Goal: Task Accomplishment & Management: Use online tool/utility

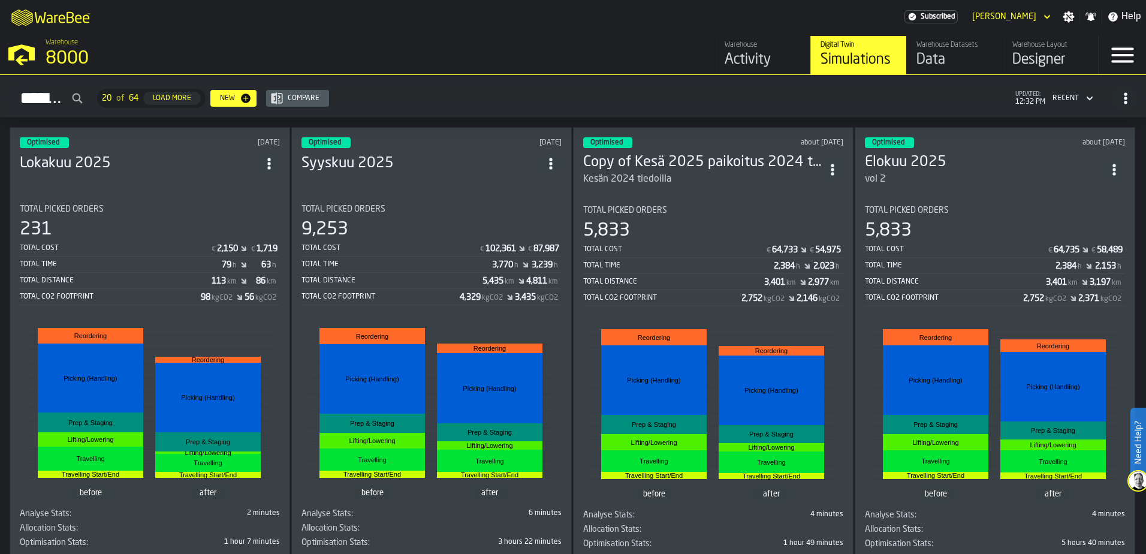
click at [195, 198] on section "Total Picked Orders 231 Total Cost € 2,150 € 1,719 Total Time 79 h 63 h Total D…" at bounding box center [150, 373] width 260 height 357
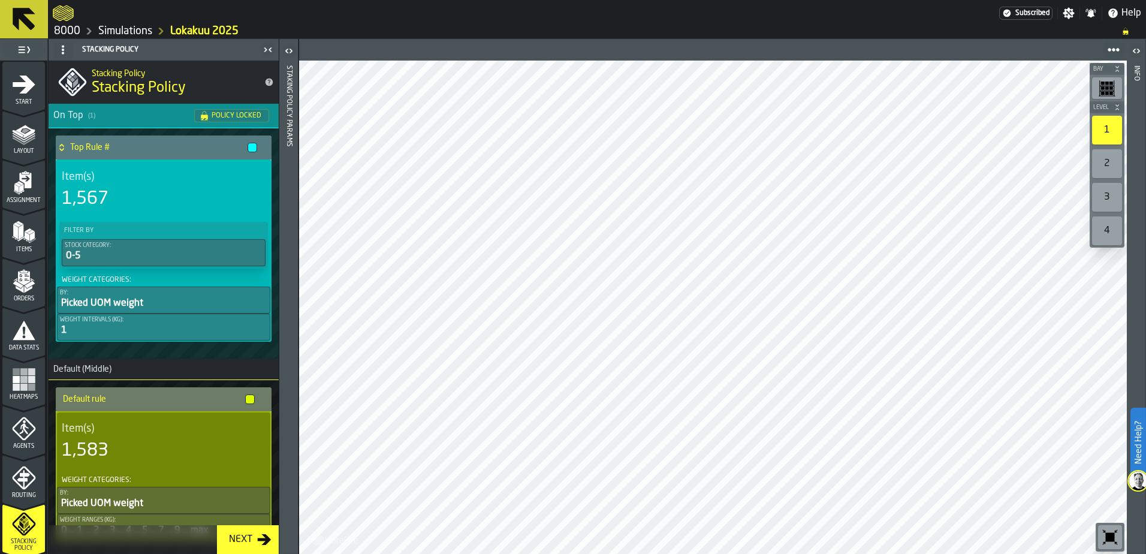
click at [72, 16] on icon "logo-header" at bounding box center [63, 13] width 21 height 16
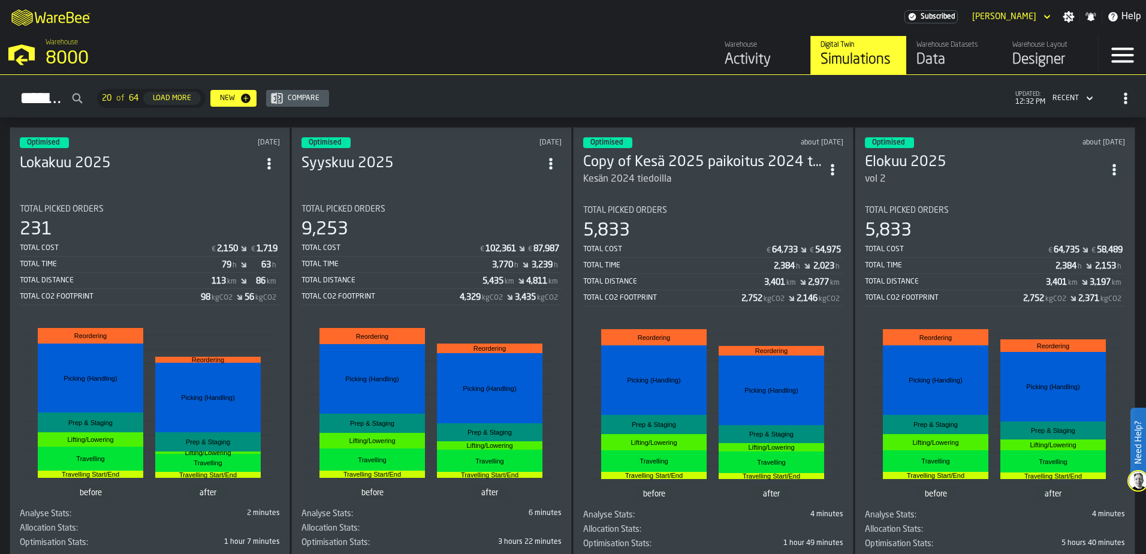
click at [167, 198] on section "Total Picked Orders 231 Total Cost € 2,150 € 1,719 Total Time 79 h 63 h Total D…" at bounding box center [150, 373] width 260 height 357
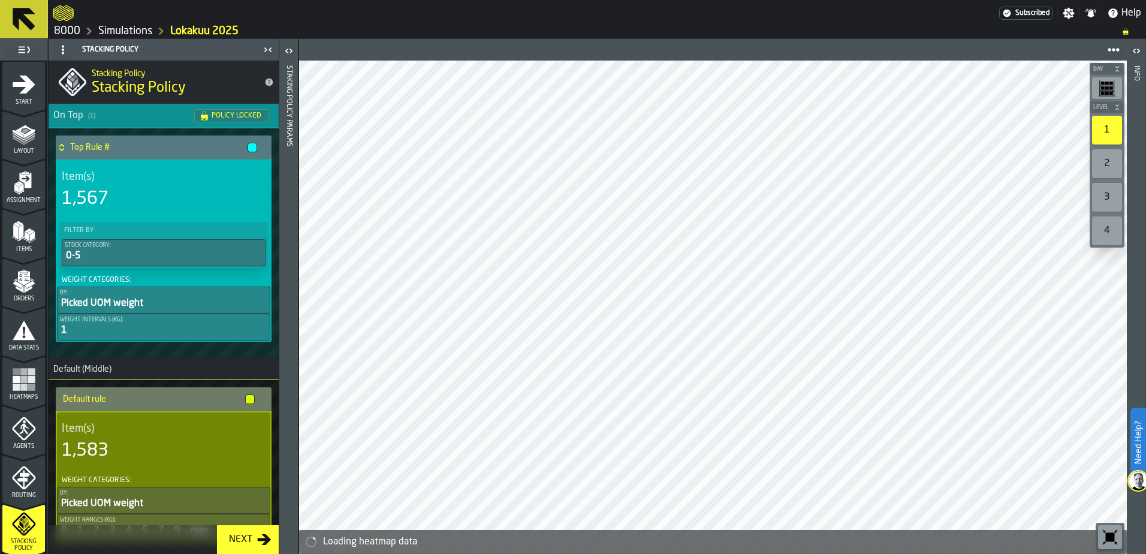
click at [23, 355] on icon "menu Data Stats" at bounding box center [23, 355] width 43 height 11
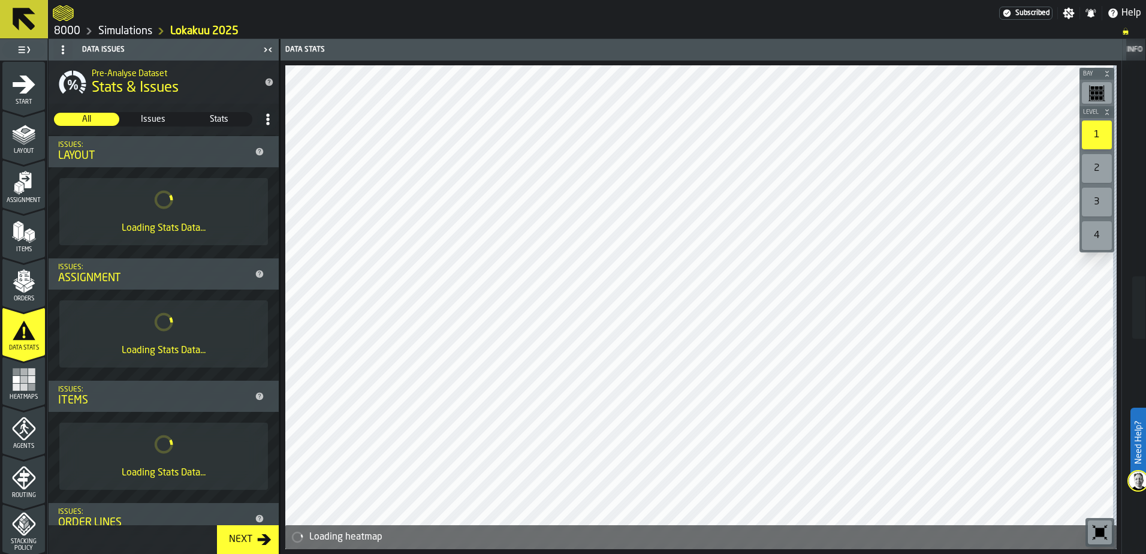
click at [28, 381] on rect "menu Heatmaps" at bounding box center [31, 379] width 7 height 7
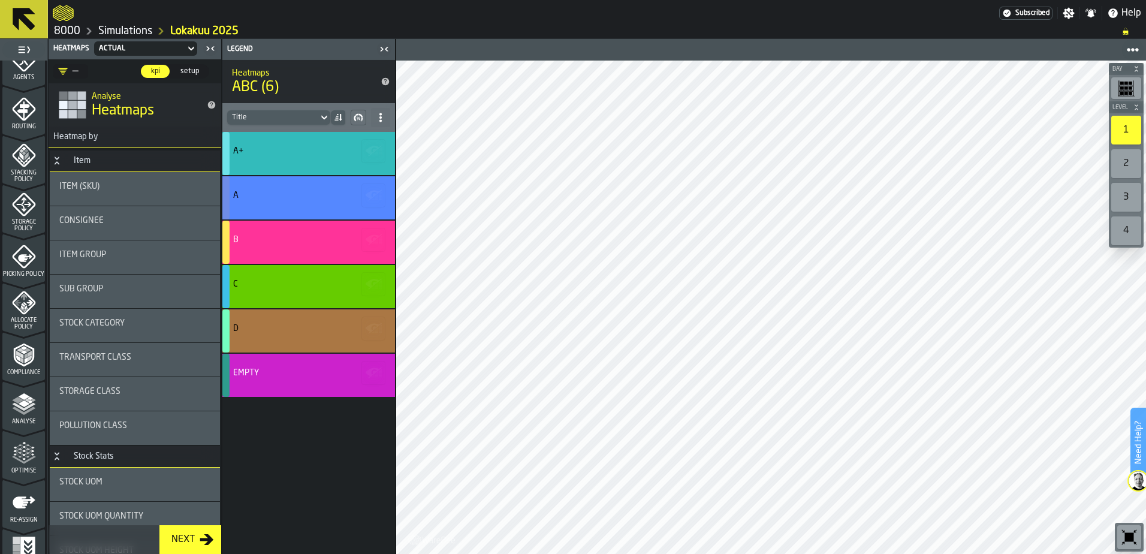
scroll to position [393, 0]
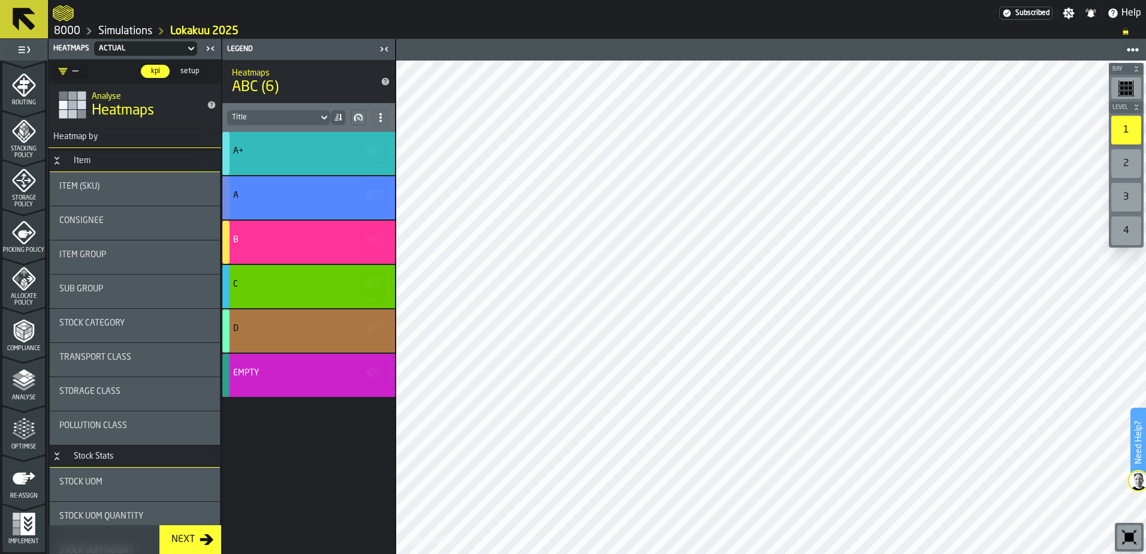
click at [29, 442] on div "Optimise" at bounding box center [23, 433] width 43 height 33
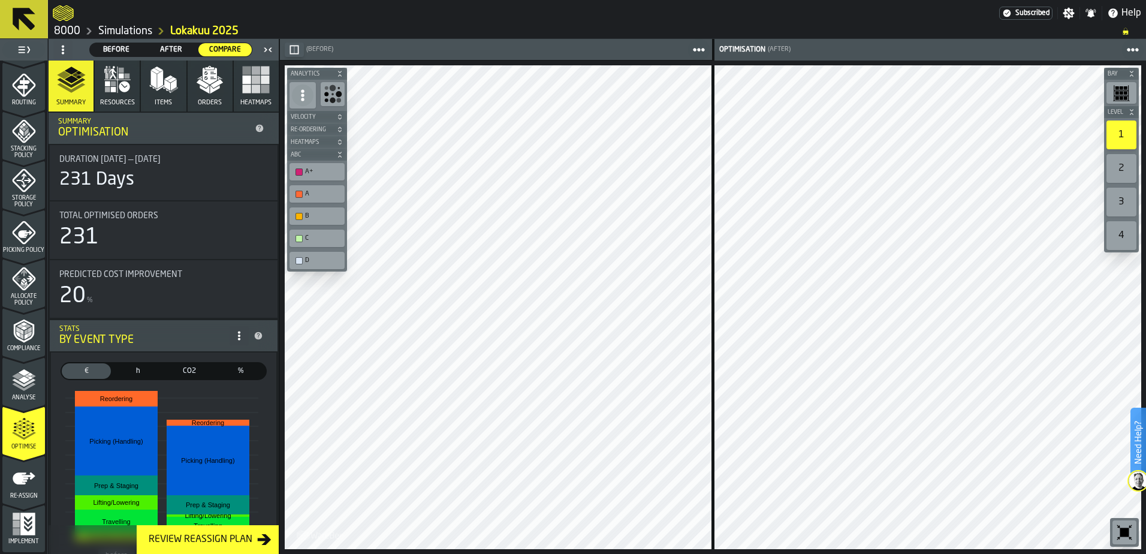
click at [246, 542] on div "Review Reassign Plan" at bounding box center [200, 539] width 113 height 14
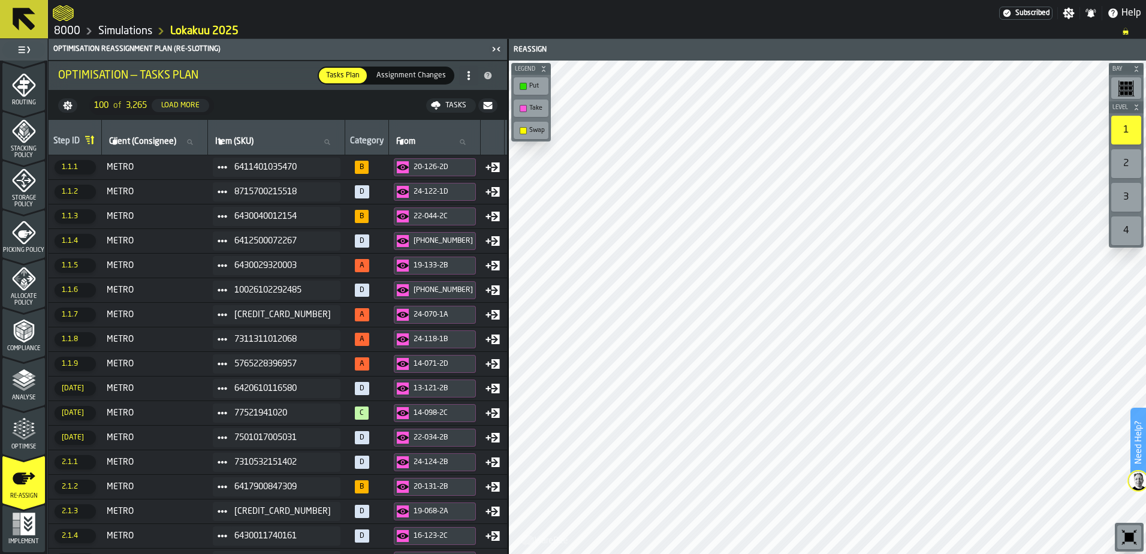
click at [345, 318] on td "A" at bounding box center [367, 314] width 44 height 25
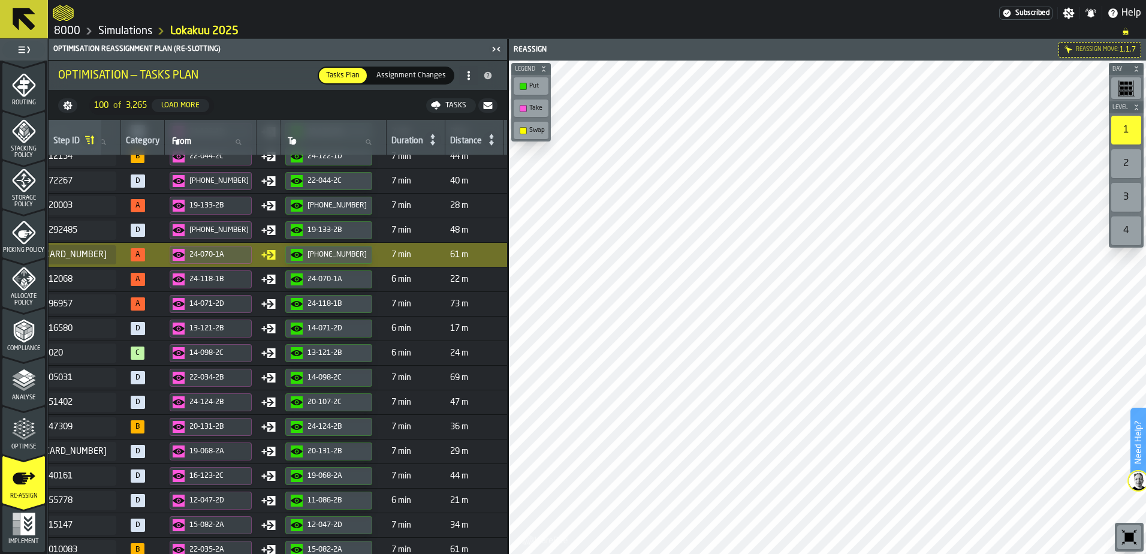
scroll to position [60, 220]
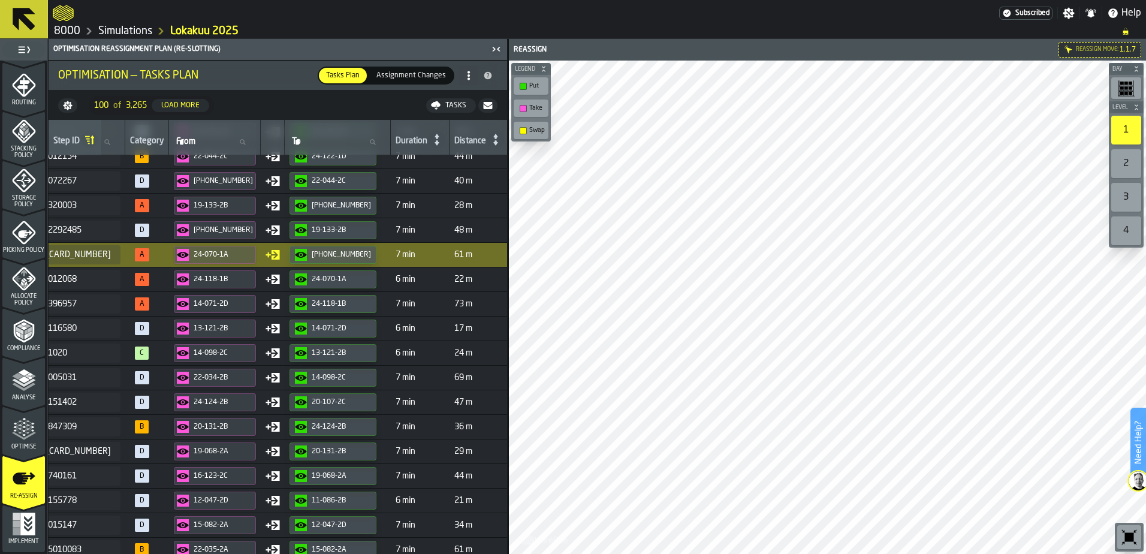
click at [140, 305] on span "A" at bounding box center [147, 303] width 34 height 13
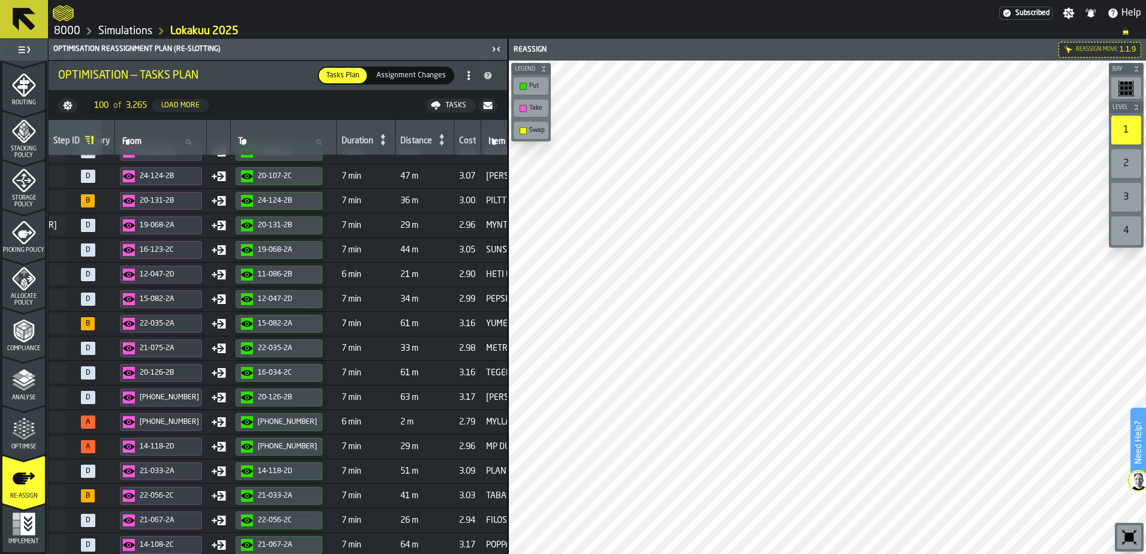
scroll to position [360, 274]
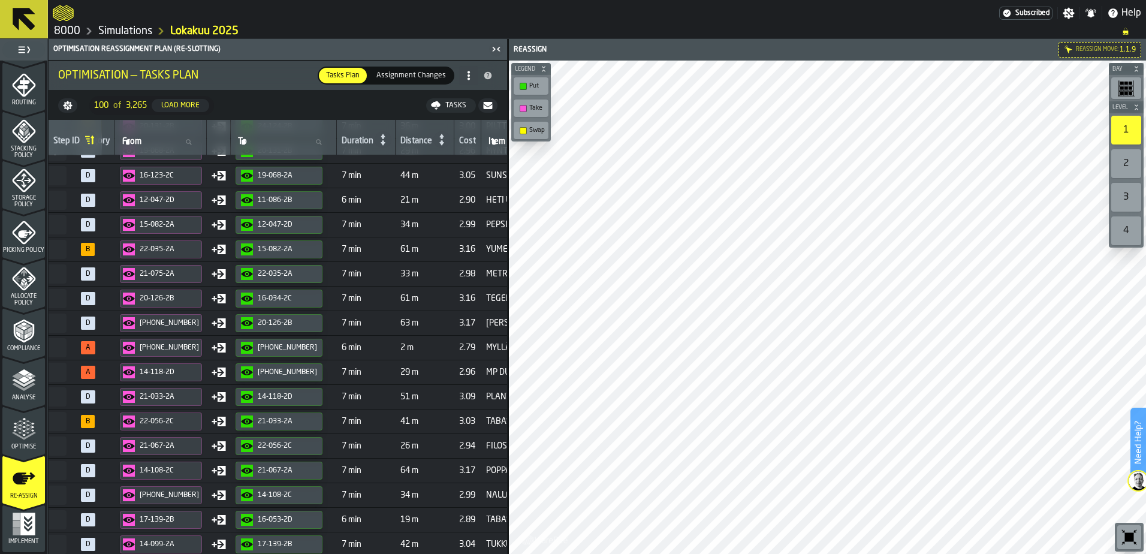
click at [134, 352] on div "[PHONE_NUMBER]" at bounding box center [161, 348] width 76 height 12
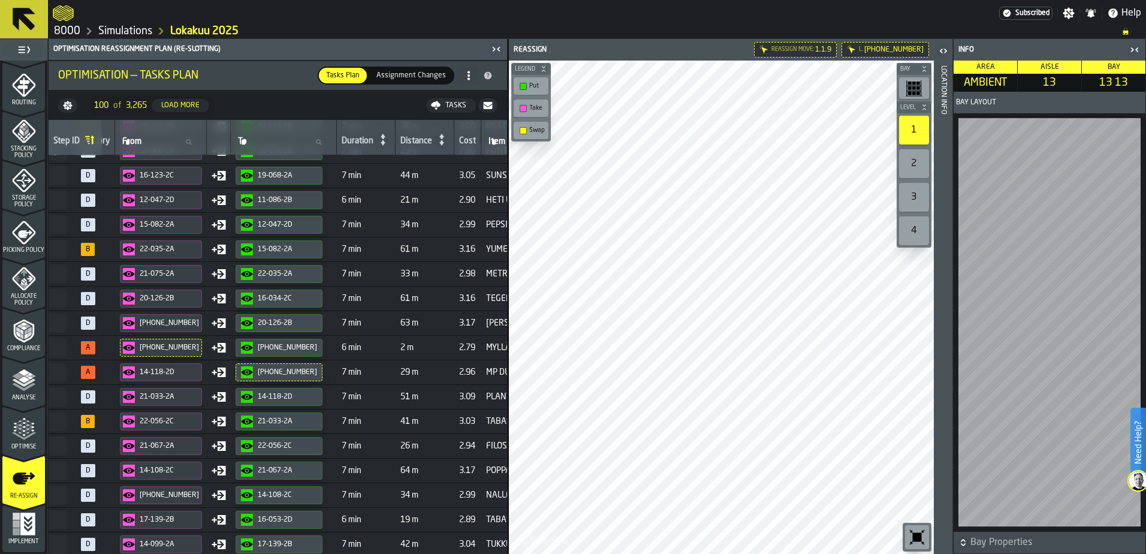
click at [76, 345] on span "A" at bounding box center [93, 347] width 34 height 13
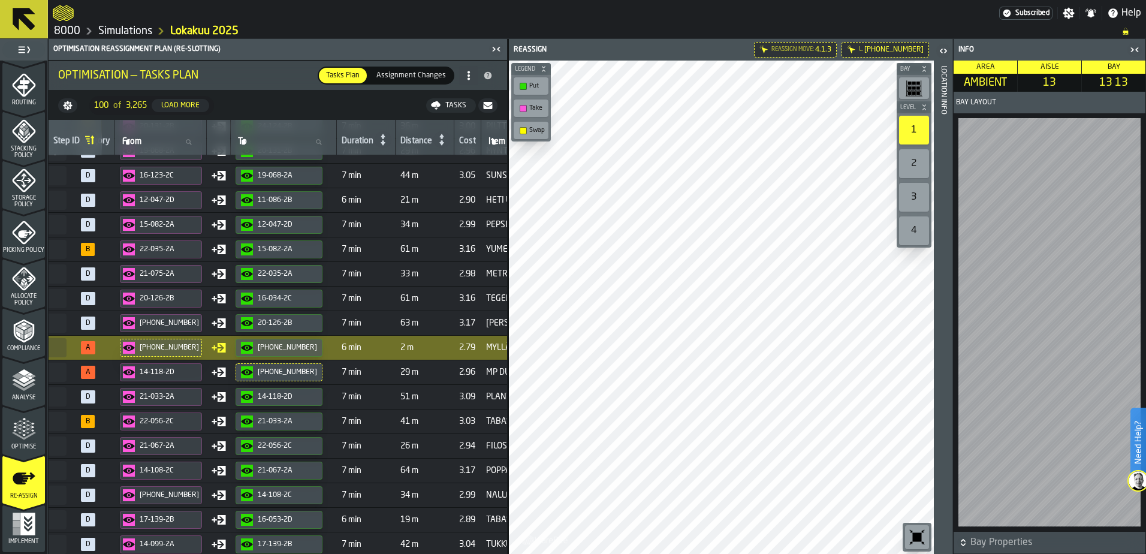
click at [1136, 44] on icon "button-toggle-Close me" at bounding box center [1134, 50] width 14 height 14
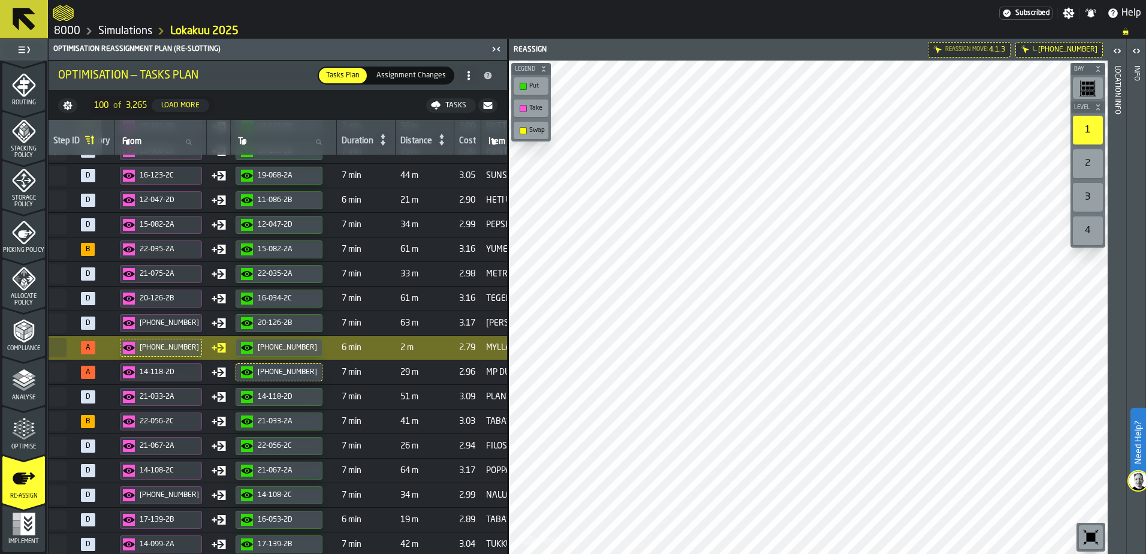
click at [81, 371] on span "A" at bounding box center [88, 372] width 14 height 13
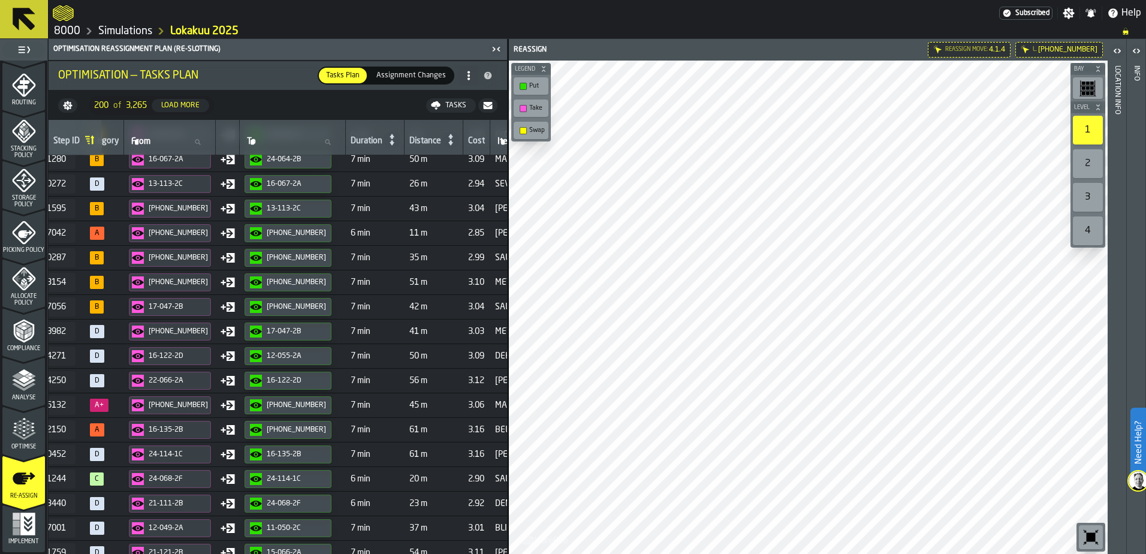
scroll to position [2968, 231]
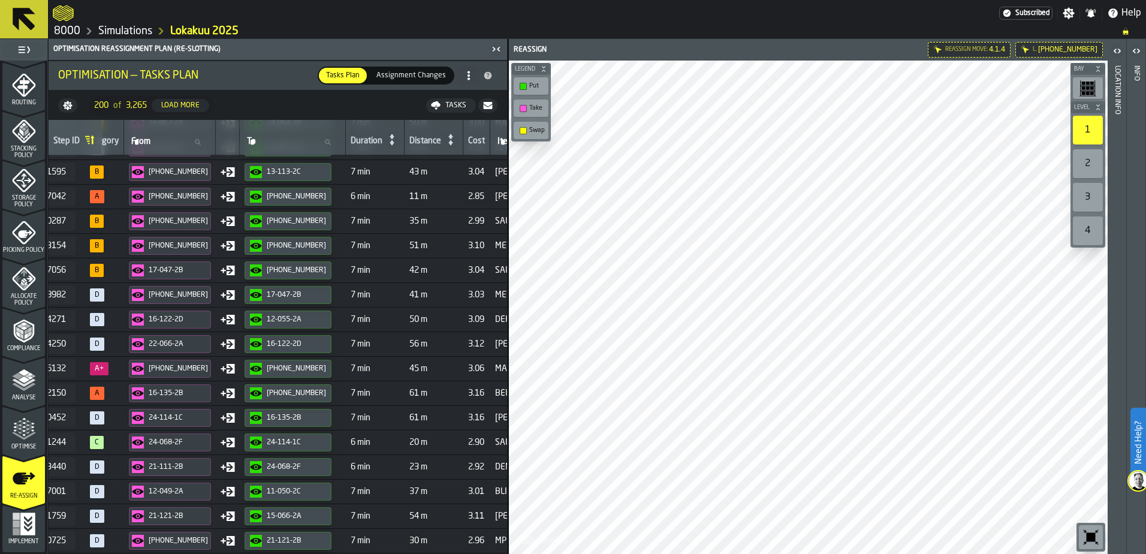
click at [108, 366] on span "A+" at bounding box center [99, 368] width 19 height 13
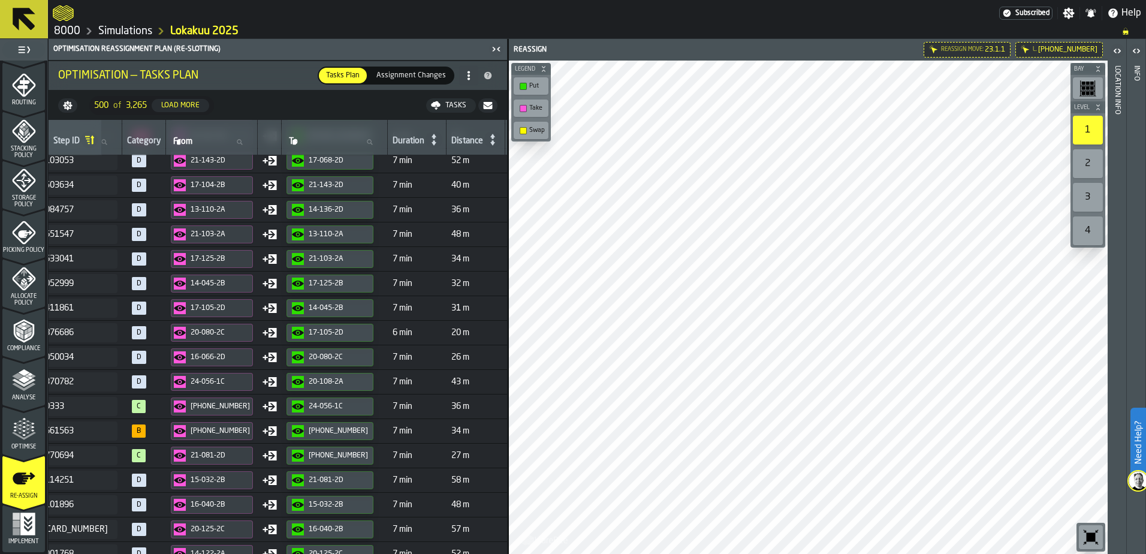
scroll to position [8328, 223]
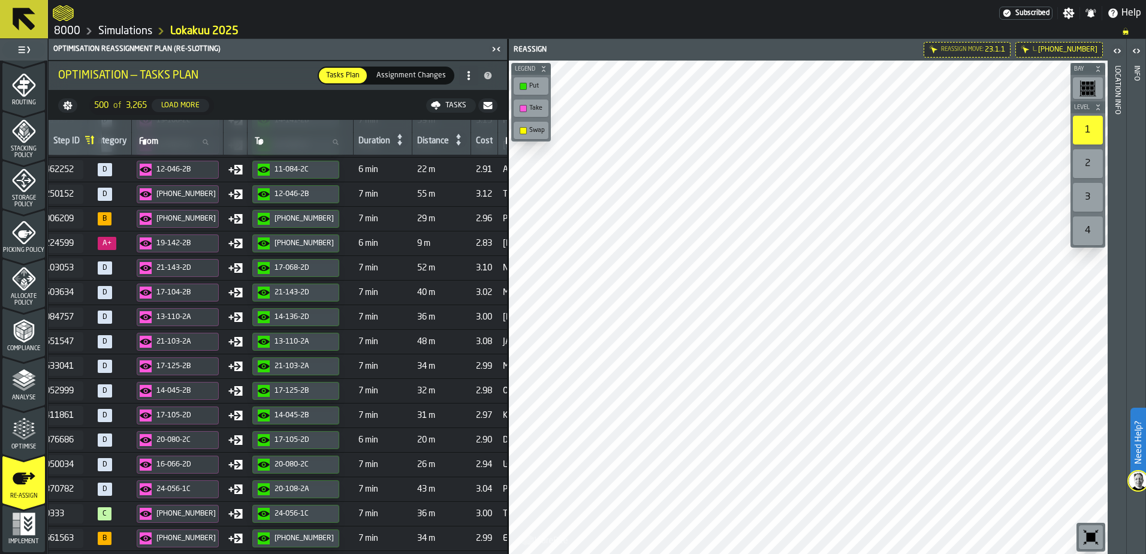
click at [116, 240] on span "A+" at bounding box center [107, 243] width 19 height 13
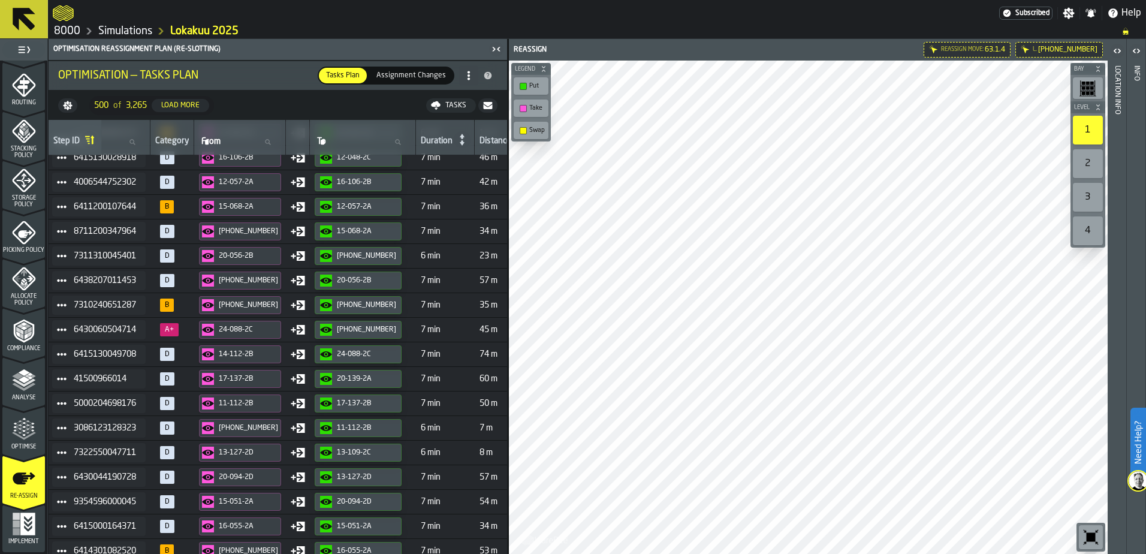
scroll to position [10306, 156]
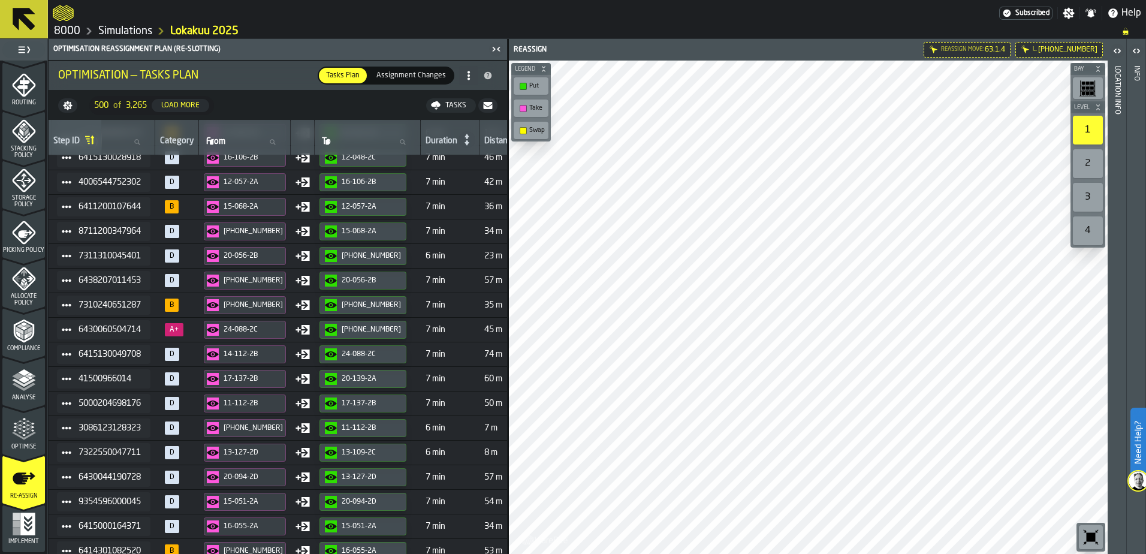
click at [183, 331] on span "A+" at bounding box center [174, 329] width 19 height 13
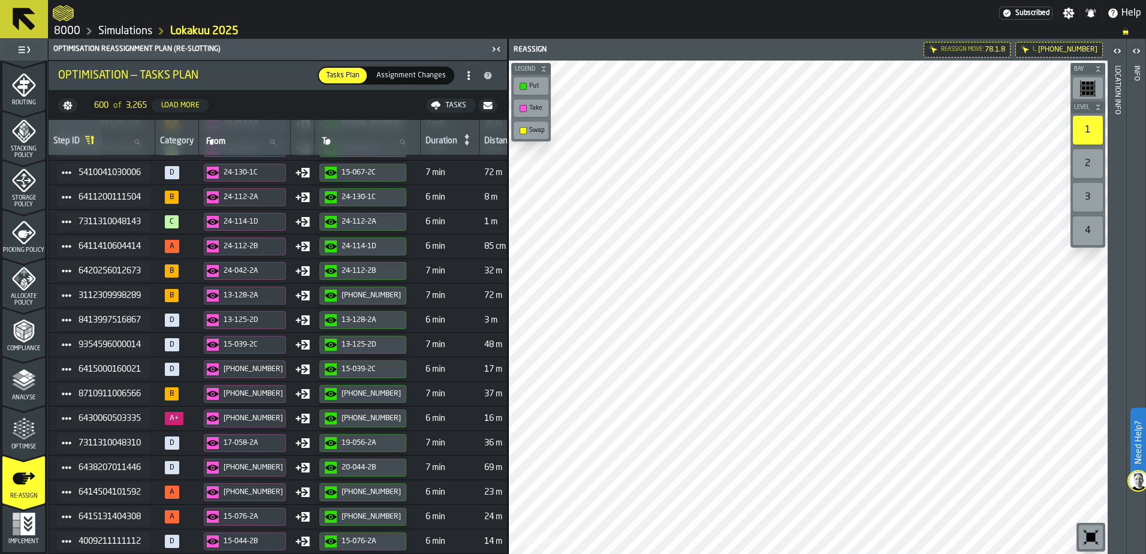
scroll to position [12259, 156]
click at [183, 417] on span "A+" at bounding box center [174, 416] width 19 height 13
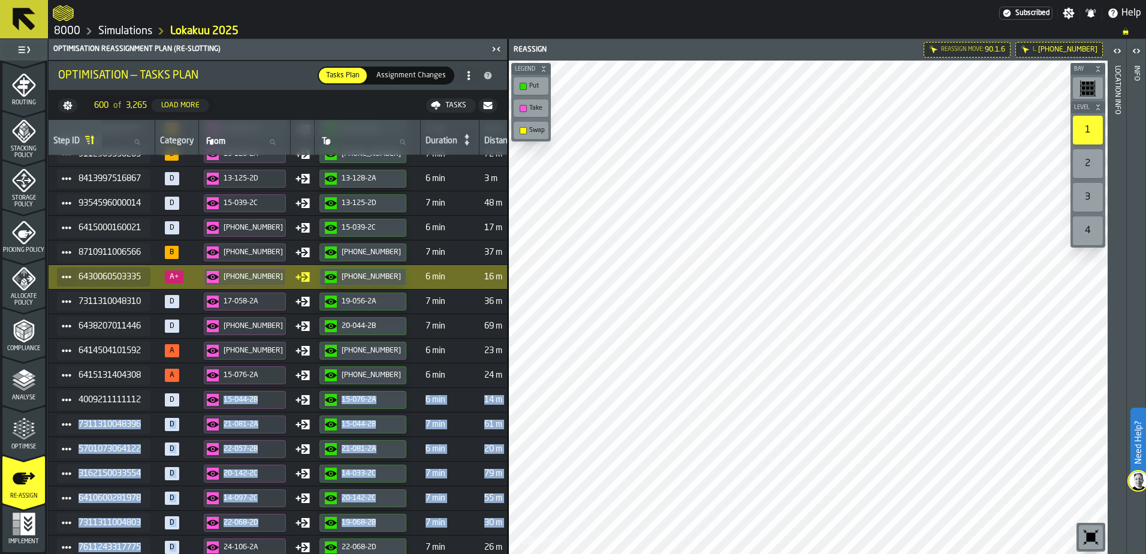
scroll to position [12462, 156]
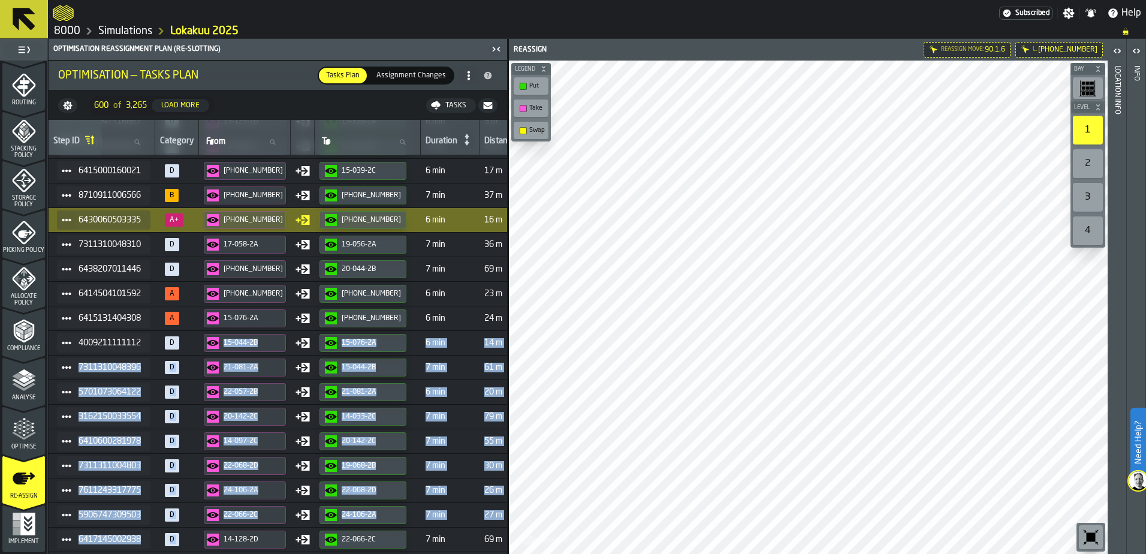
drag, startPoint x: 199, startPoint y: 549, endPoint x: 233, endPoint y: 547, distance: 33.7
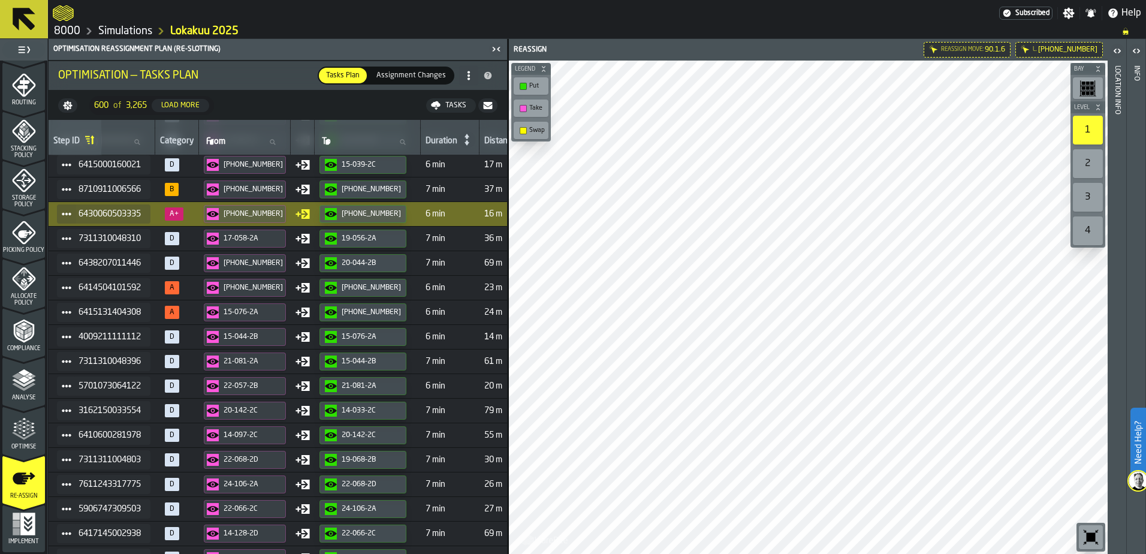
click at [183, 213] on span "A+" at bounding box center [174, 213] width 19 height 13
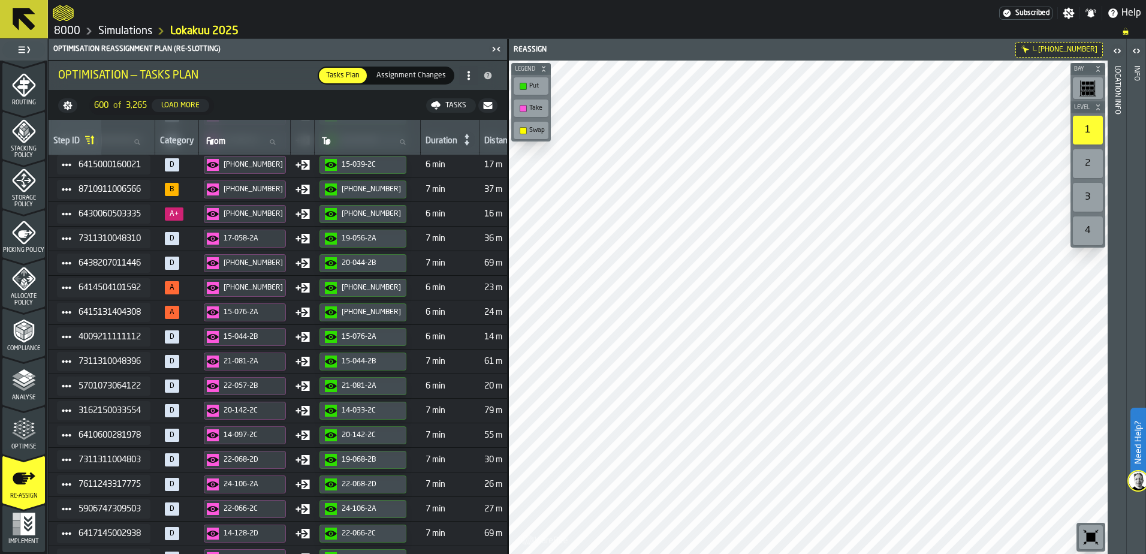
click at [176, 214] on span "A+" at bounding box center [174, 213] width 19 height 13
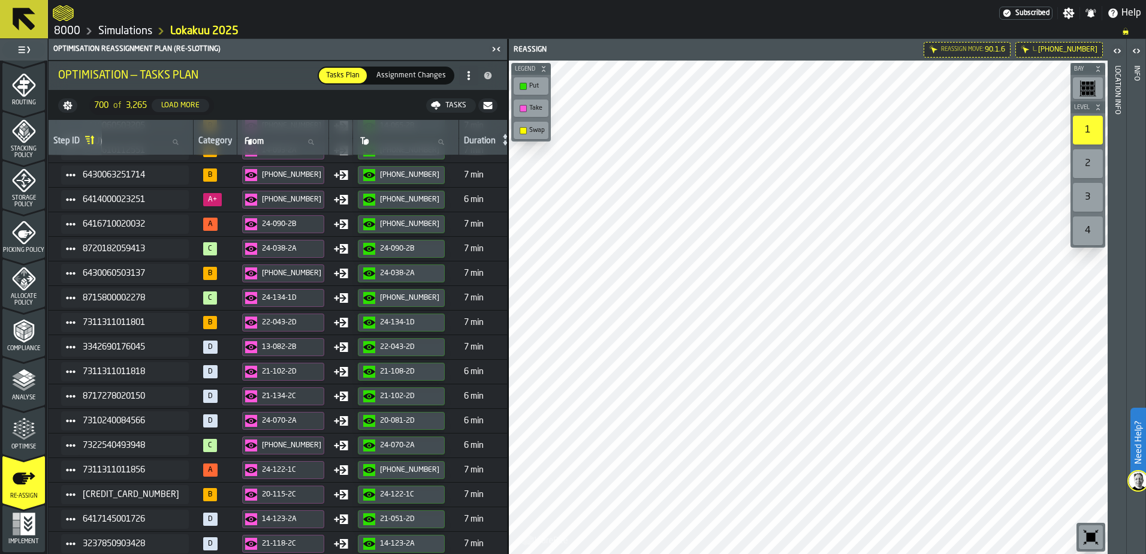
scroll to position [13522, 152]
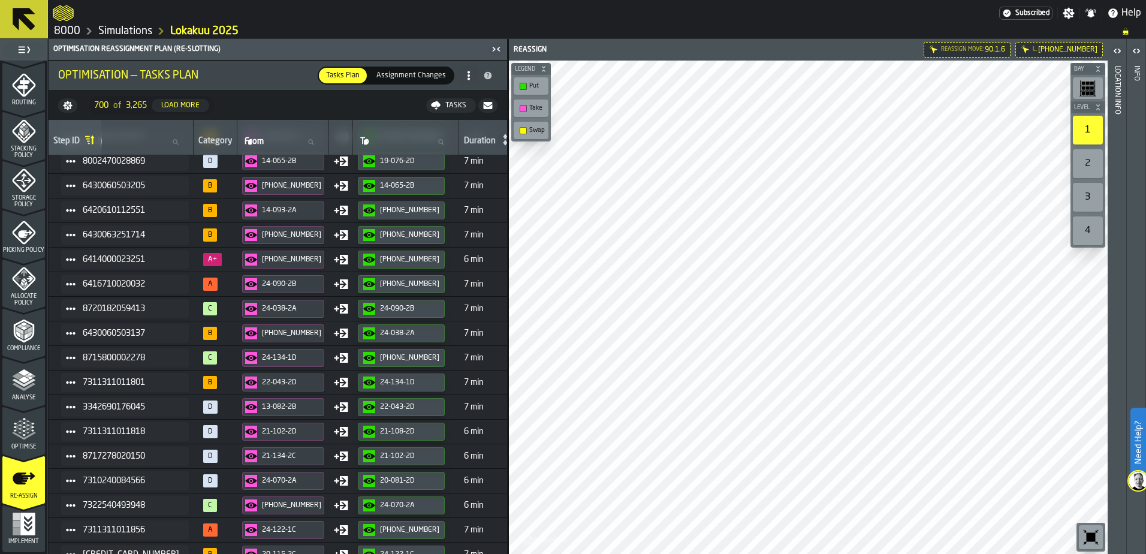
click at [203, 260] on span "A+" at bounding box center [212, 259] width 19 height 13
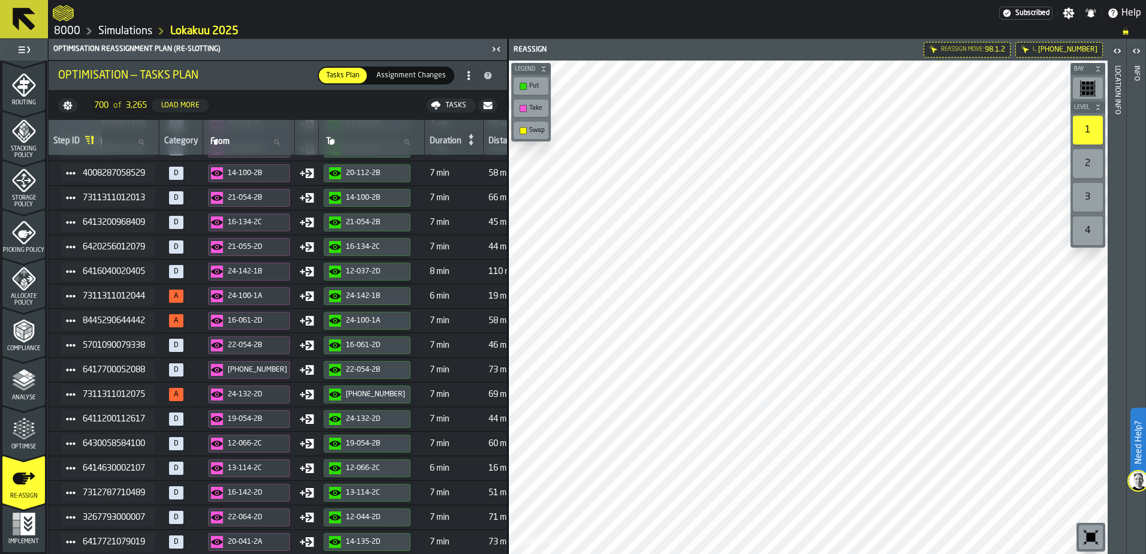
scroll to position [14101, 152]
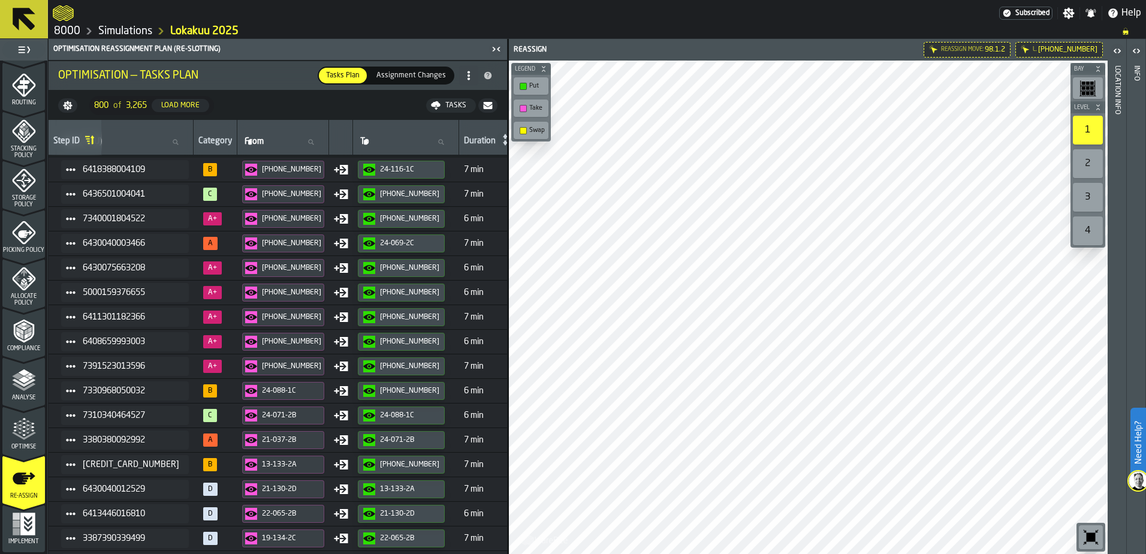
scroll to position [15966, 152]
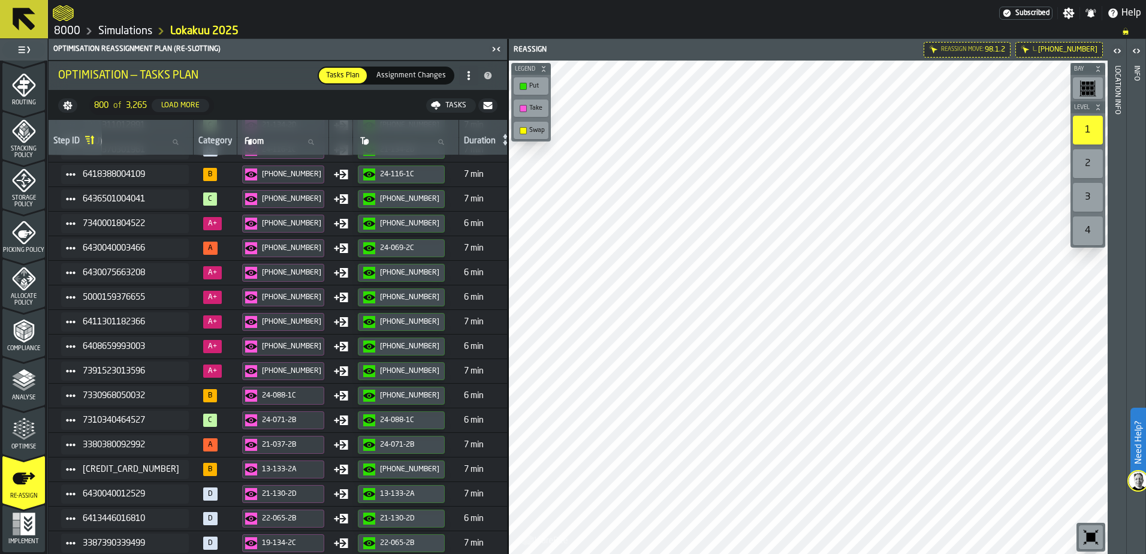
click at [203, 371] on span "A+" at bounding box center [212, 370] width 19 height 13
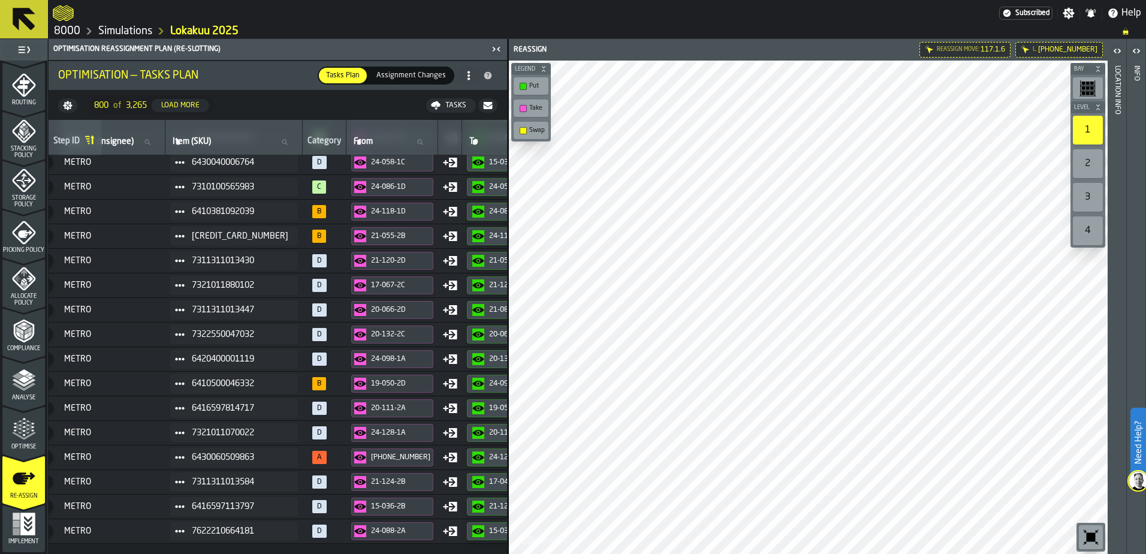
scroll to position [17345, 43]
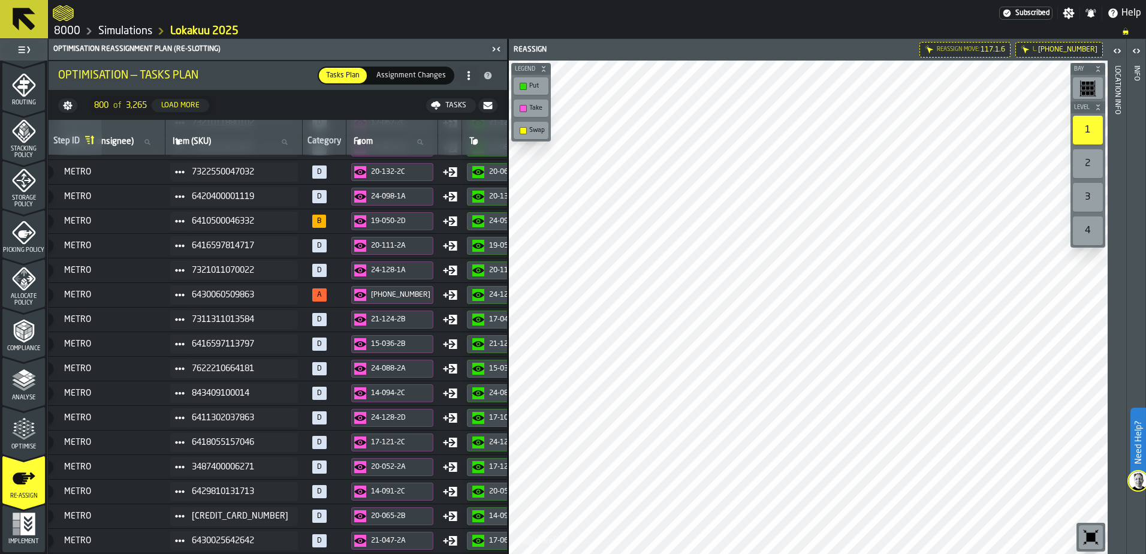
click at [493, 48] on icon "button-toggle-Close me" at bounding box center [496, 49] width 14 height 14
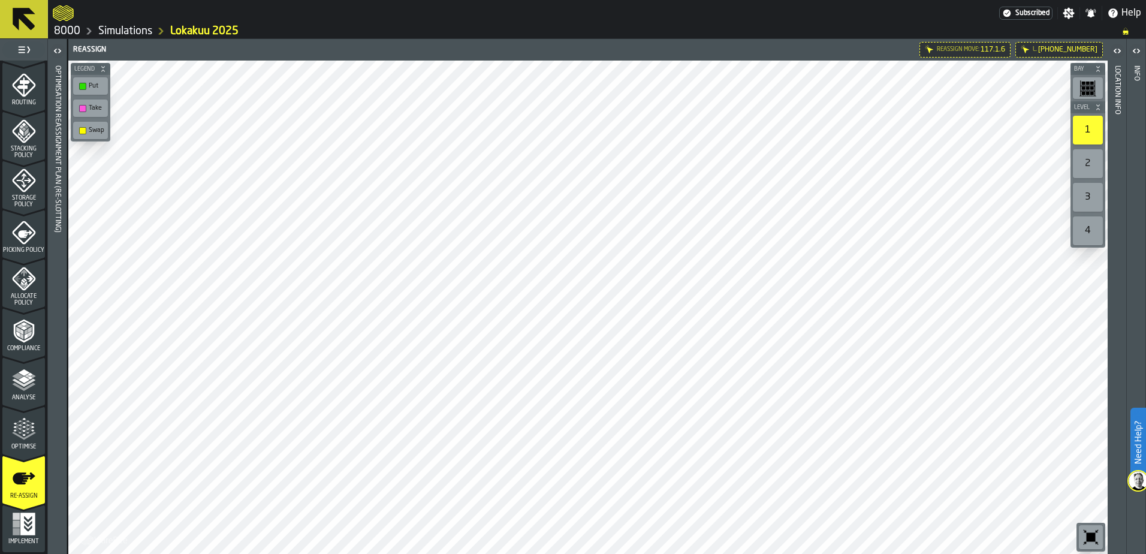
click at [55, 52] on icon "button-toggle-Open" at bounding box center [54, 51] width 3 height 4
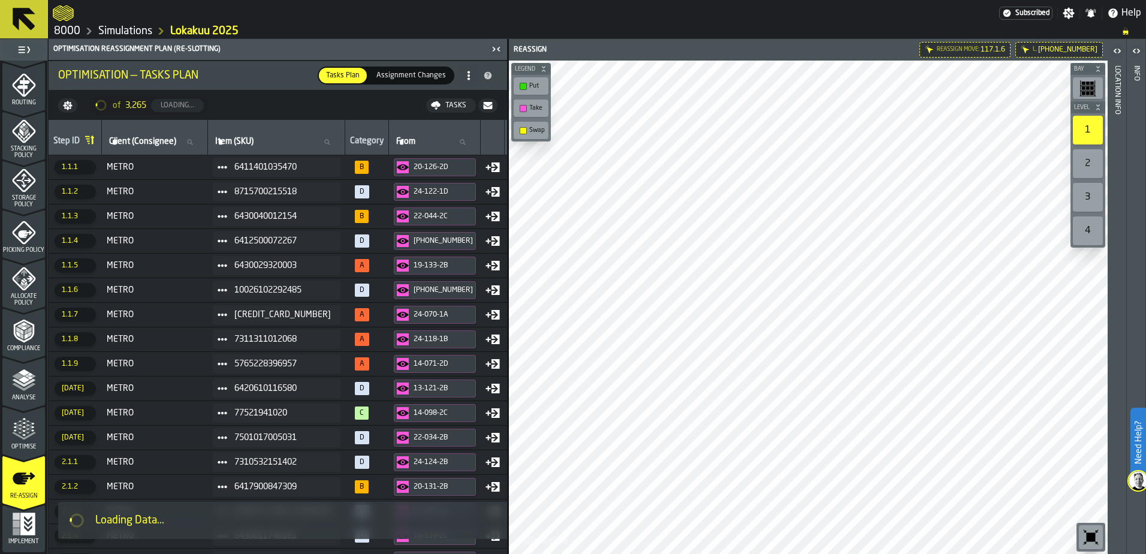
click at [66, 34] on link "8000" at bounding box center [67, 31] width 26 height 13
